Goal: Task Accomplishment & Management: Complete application form

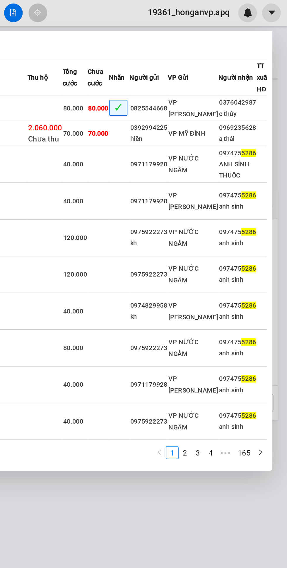
type input "5286"
click at [249, 63] on div "c thúy" at bounding box center [259, 63] width 20 height 6
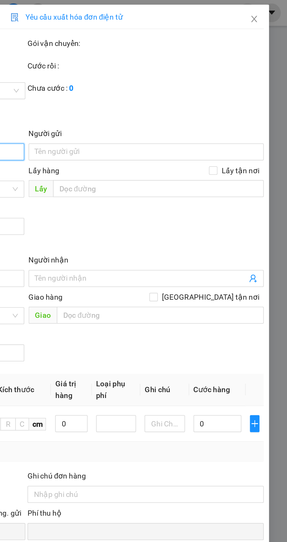
type input "0825544668"
type input "0376042987"
type input "c thúy"
checkbox input "true"
type input "vp bắc vinh"
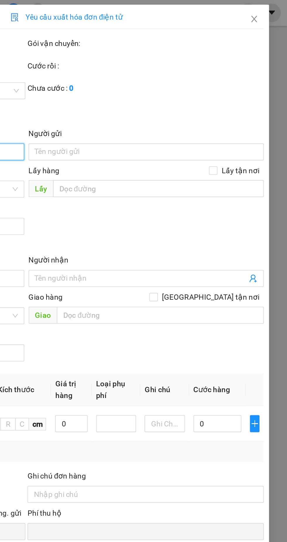
type input "0"
type input "80.000"
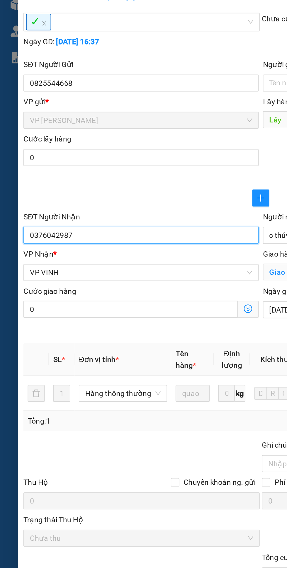
click at [30, 167] on input "0376042987" at bounding box center [77, 167] width 129 height 9
click at [35, 168] on input "0376042987" at bounding box center [77, 167] width 129 height 9
click at [58, 169] on input "0376042987" at bounding box center [77, 167] width 129 height 9
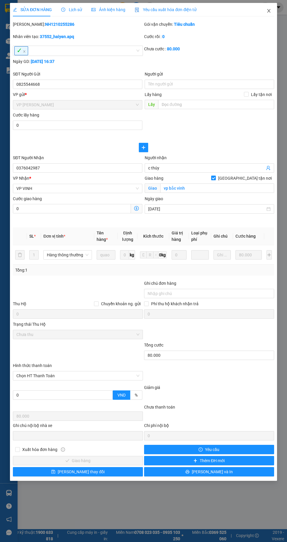
click at [266, 12] on icon "close" at bounding box center [268, 10] width 5 height 5
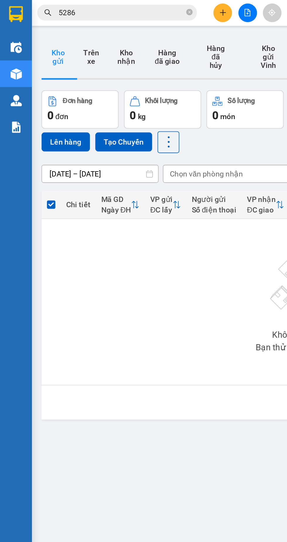
click at [104, 9] on icon "close-circle" at bounding box center [104, 7] width 4 height 4
